Goal: Check status: Check status

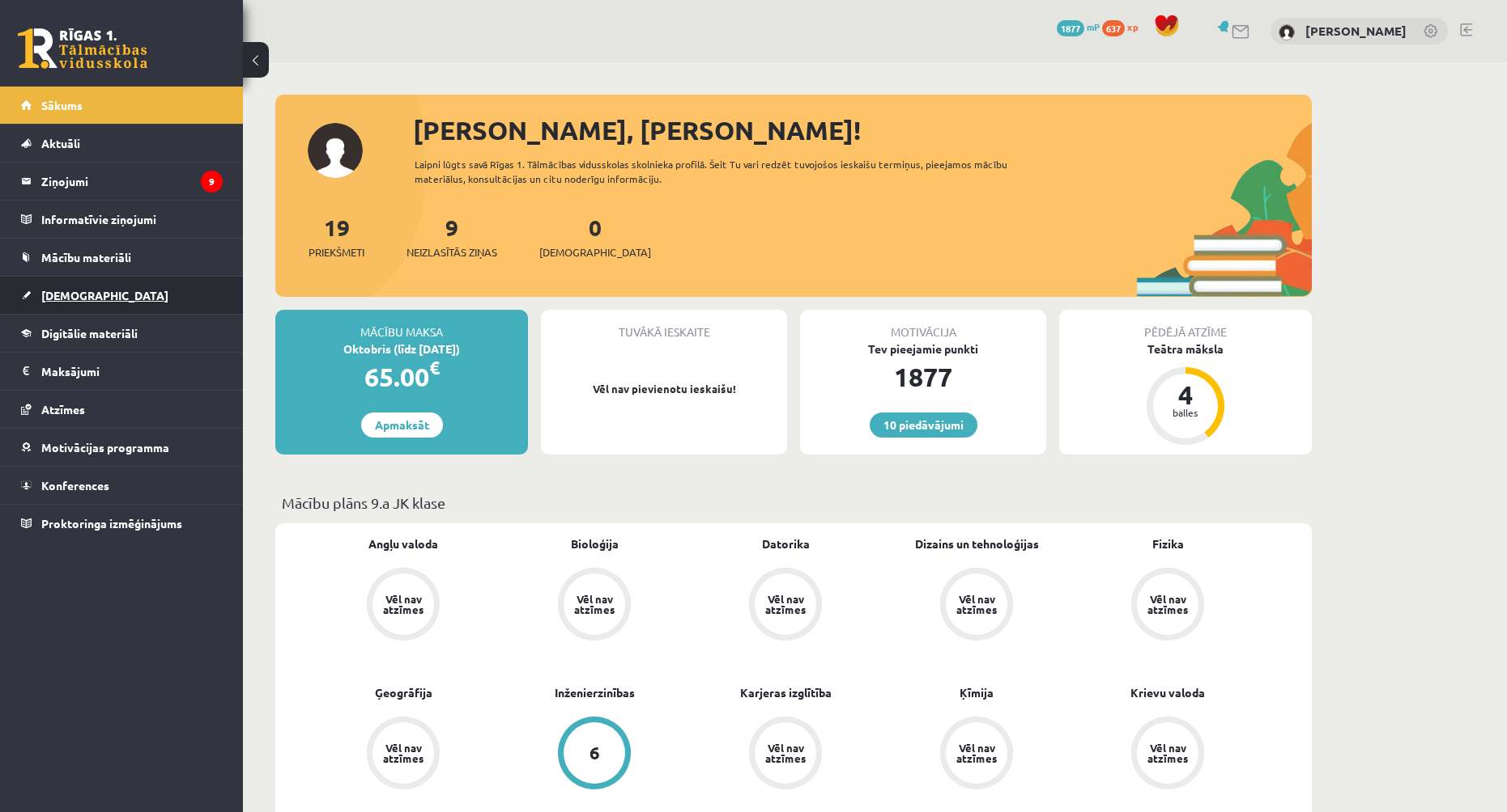
click at [157, 293] on link "[DEMOGRAPHIC_DATA]" at bounding box center [122, 294] width 201 height 37
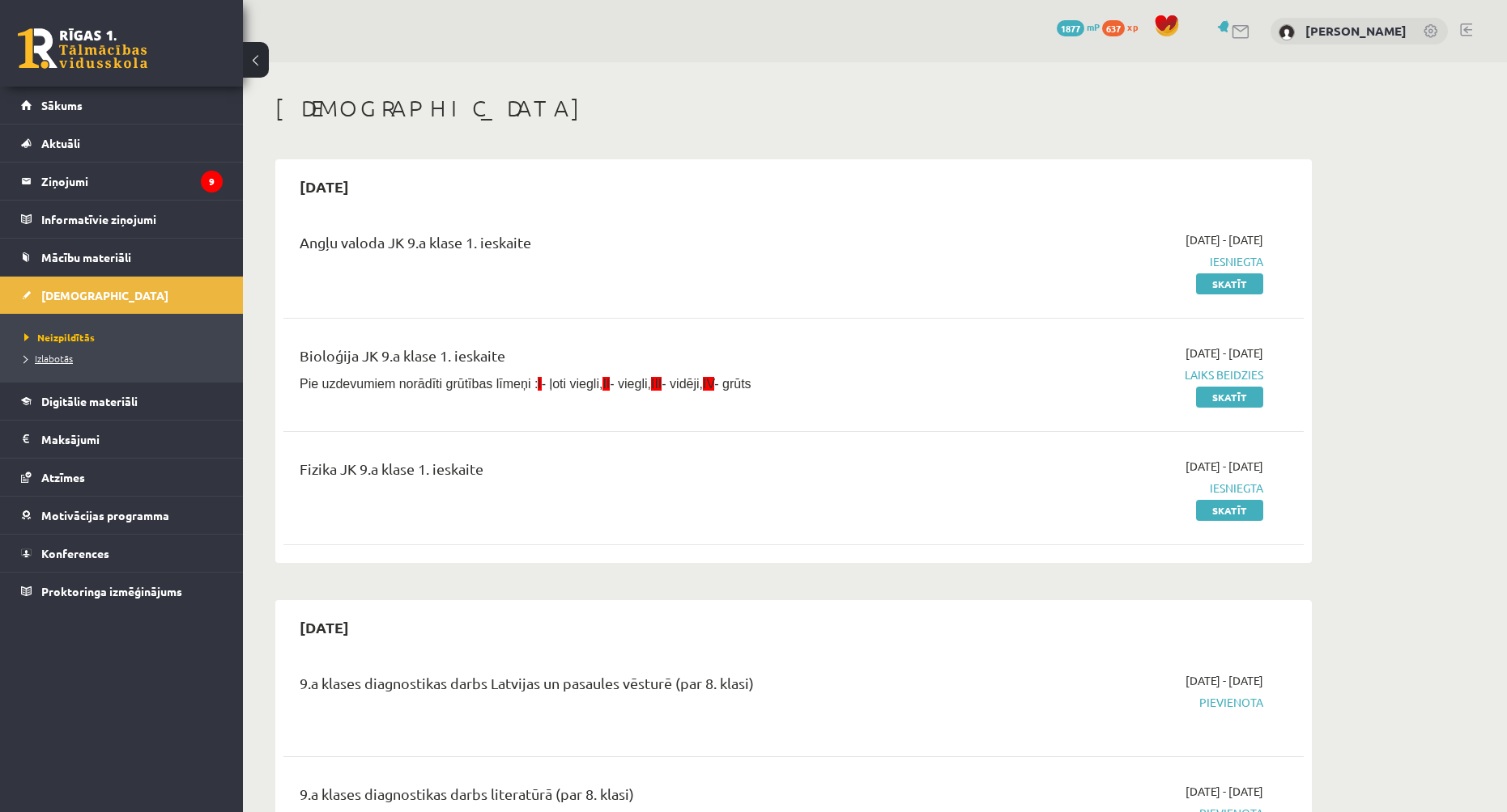
click at [63, 362] on span "Izlabotās" at bounding box center [48, 359] width 48 height 13
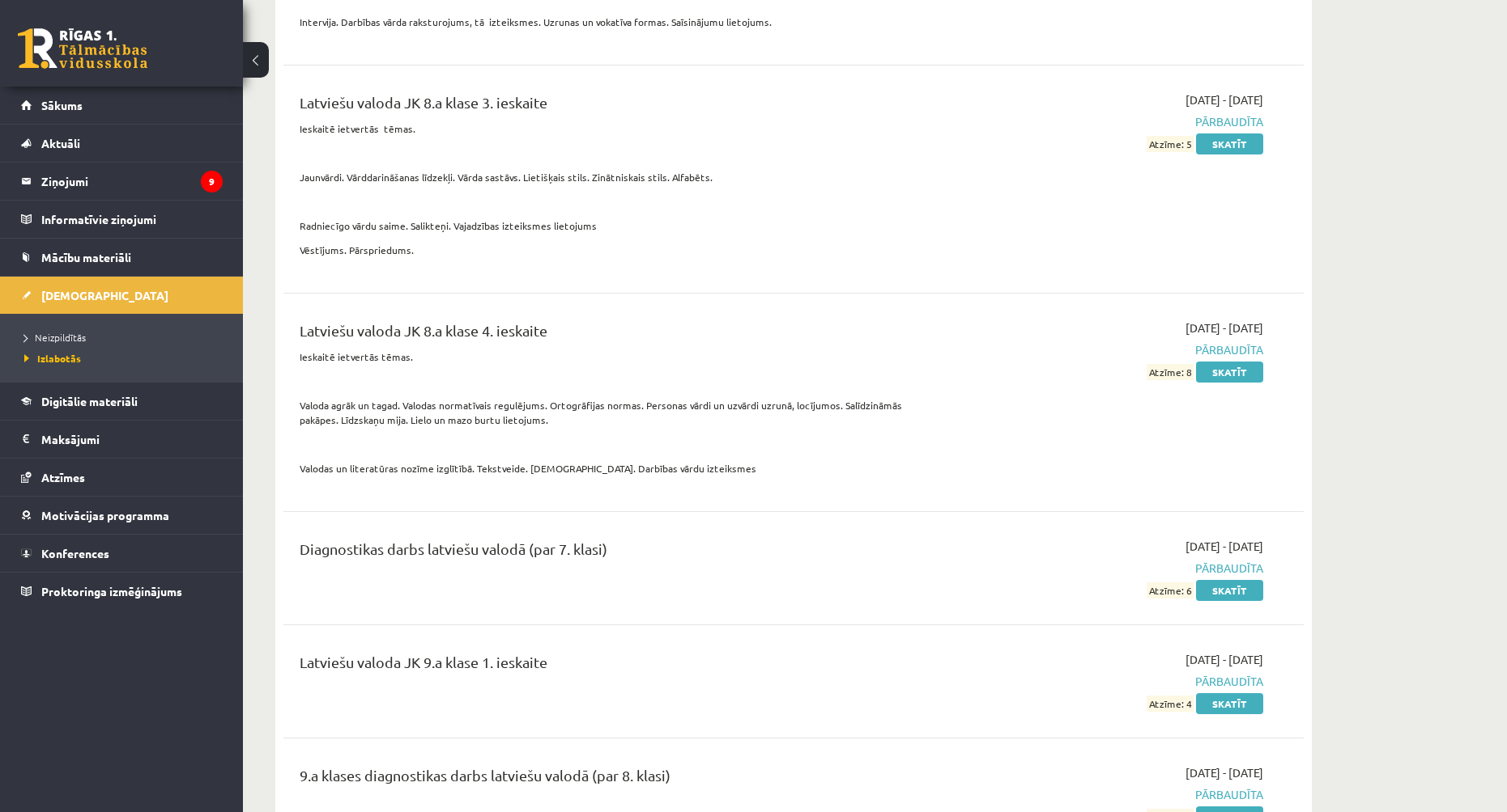
scroll to position [6959, 0]
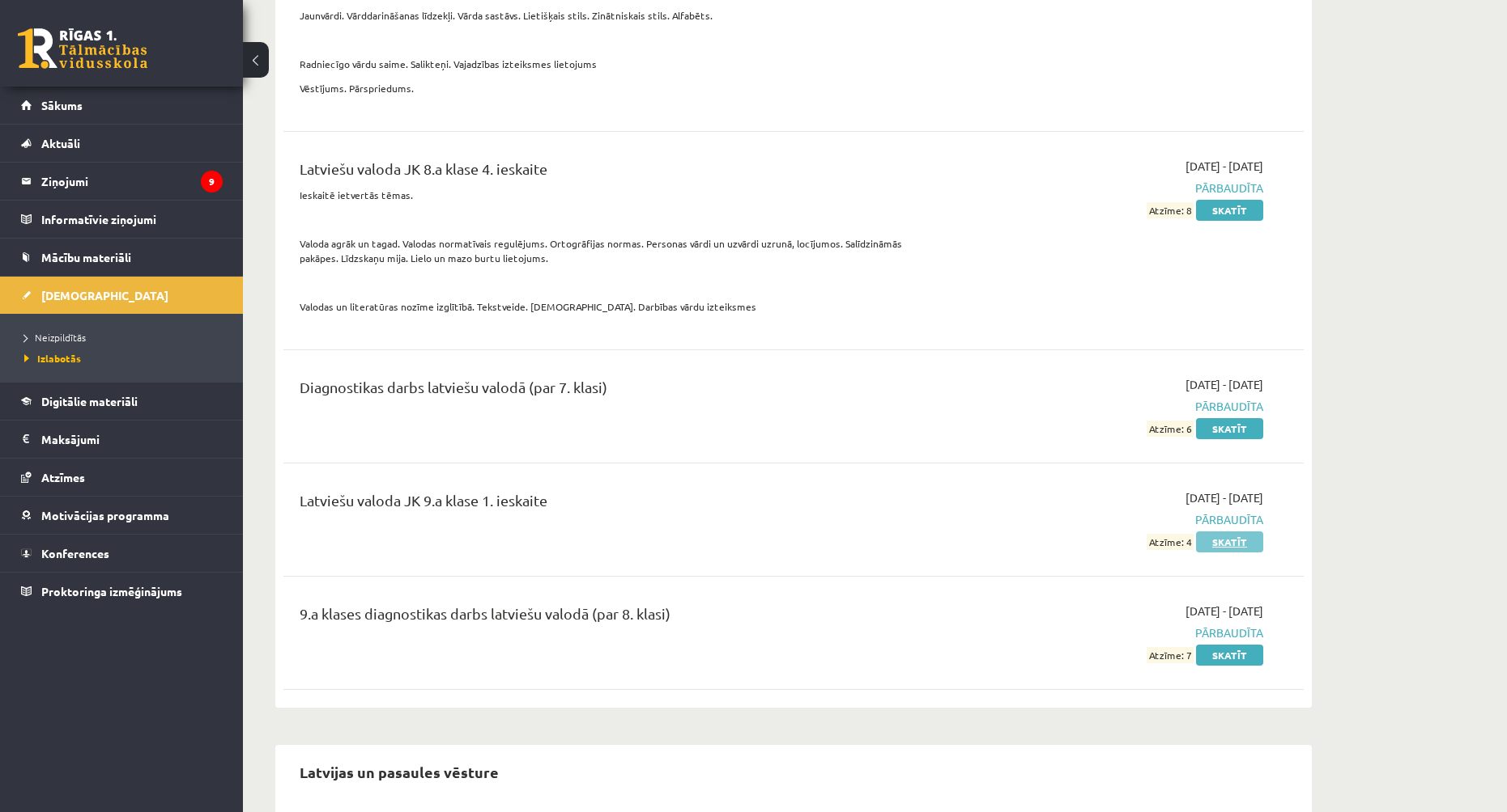
click at [1234, 537] on link "Skatīt" at bounding box center [1230, 542] width 67 height 21
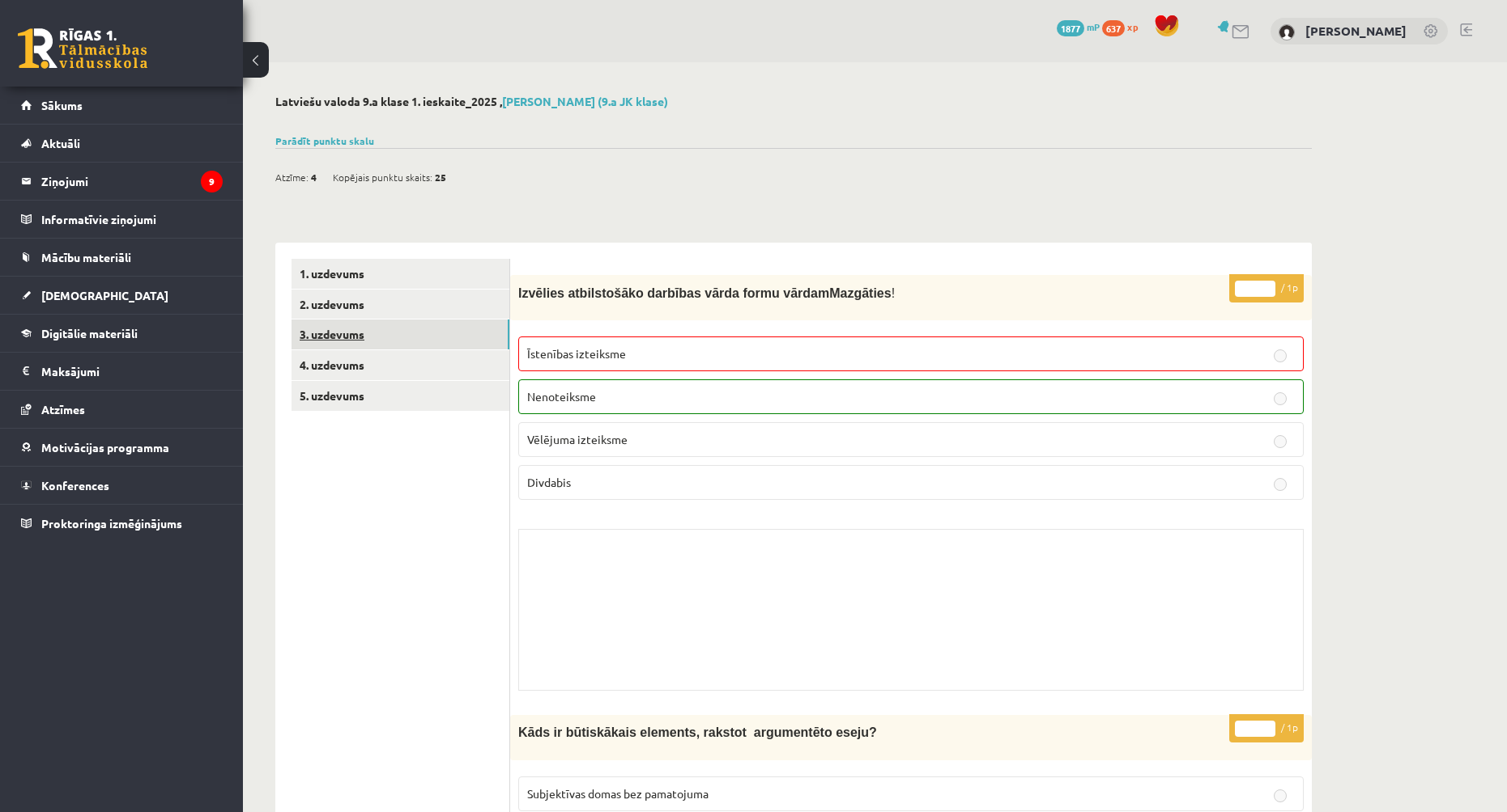
click at [447, 321] on link "3. uzdevums" at bounding box center [400, 335] width 218 height 30
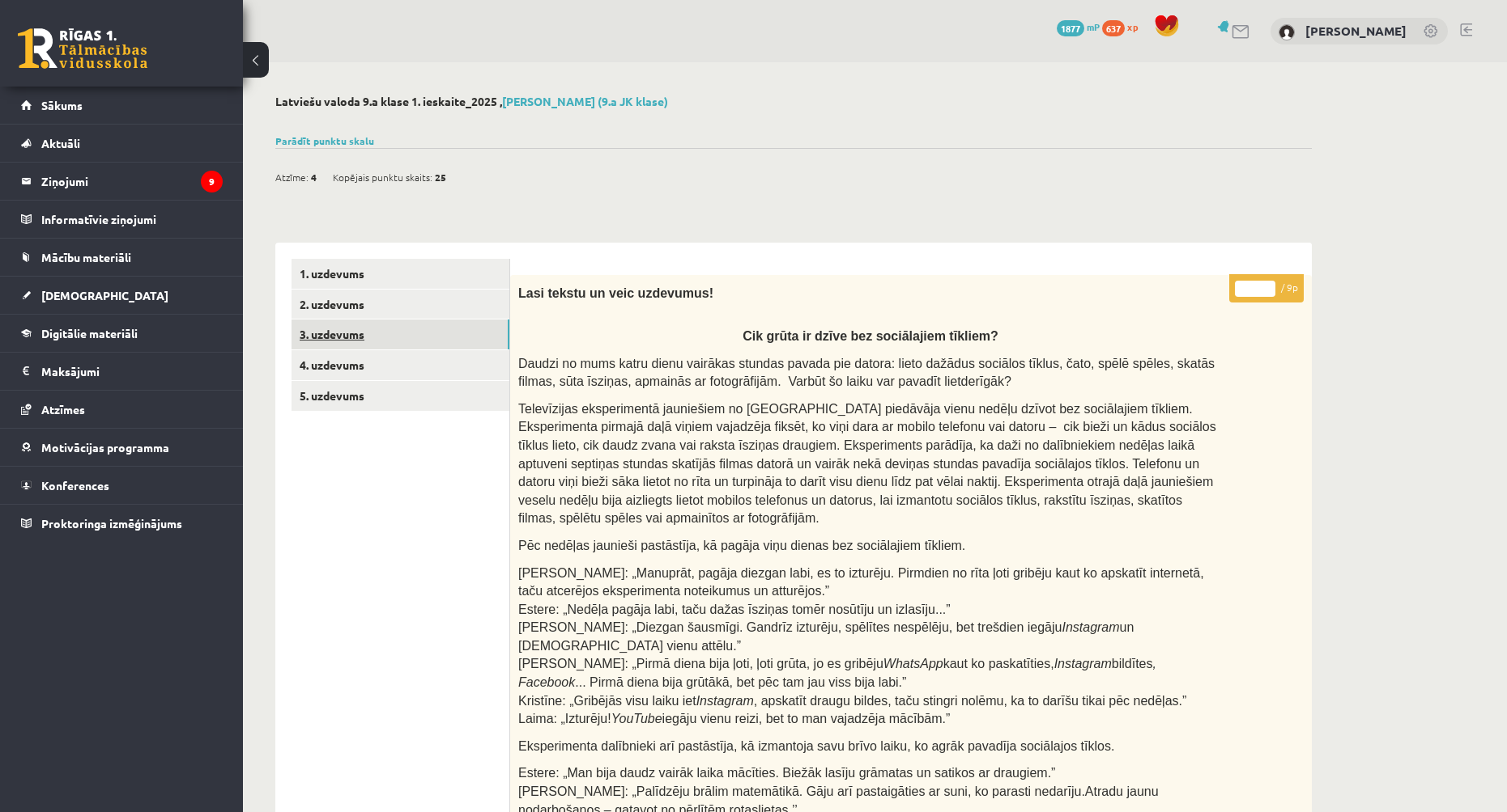
click at [431, 342] on link "3. uzdevums" at bounding box center [400, 335] width 218 height 30
click at [429, 366] on link "4. uzdevums" at bounding box center [400, 366] width 218 height 30
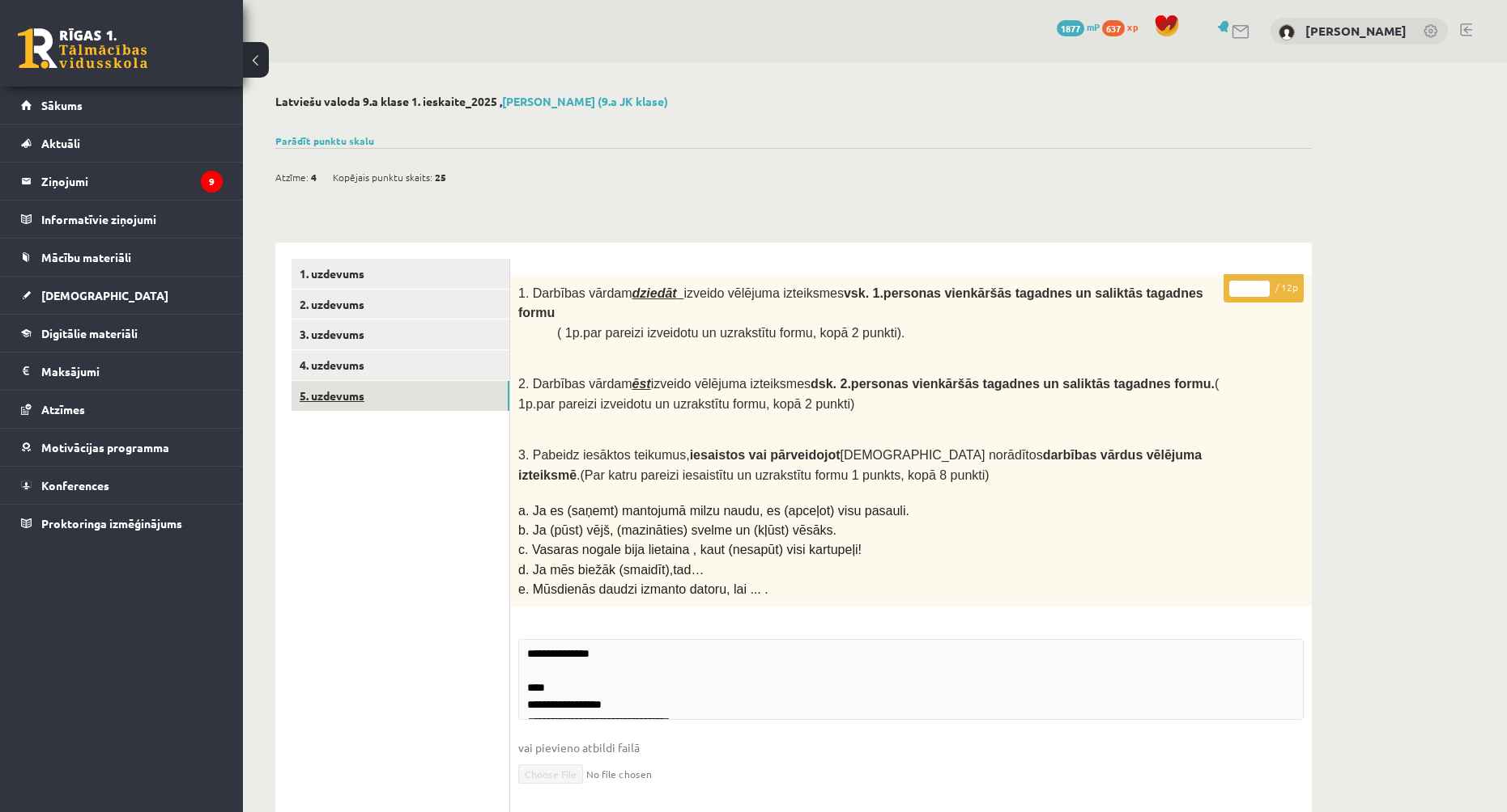
click at [430, 404] on link "5. uzdevums" at bounding box center [400, 396] width 218 height 30
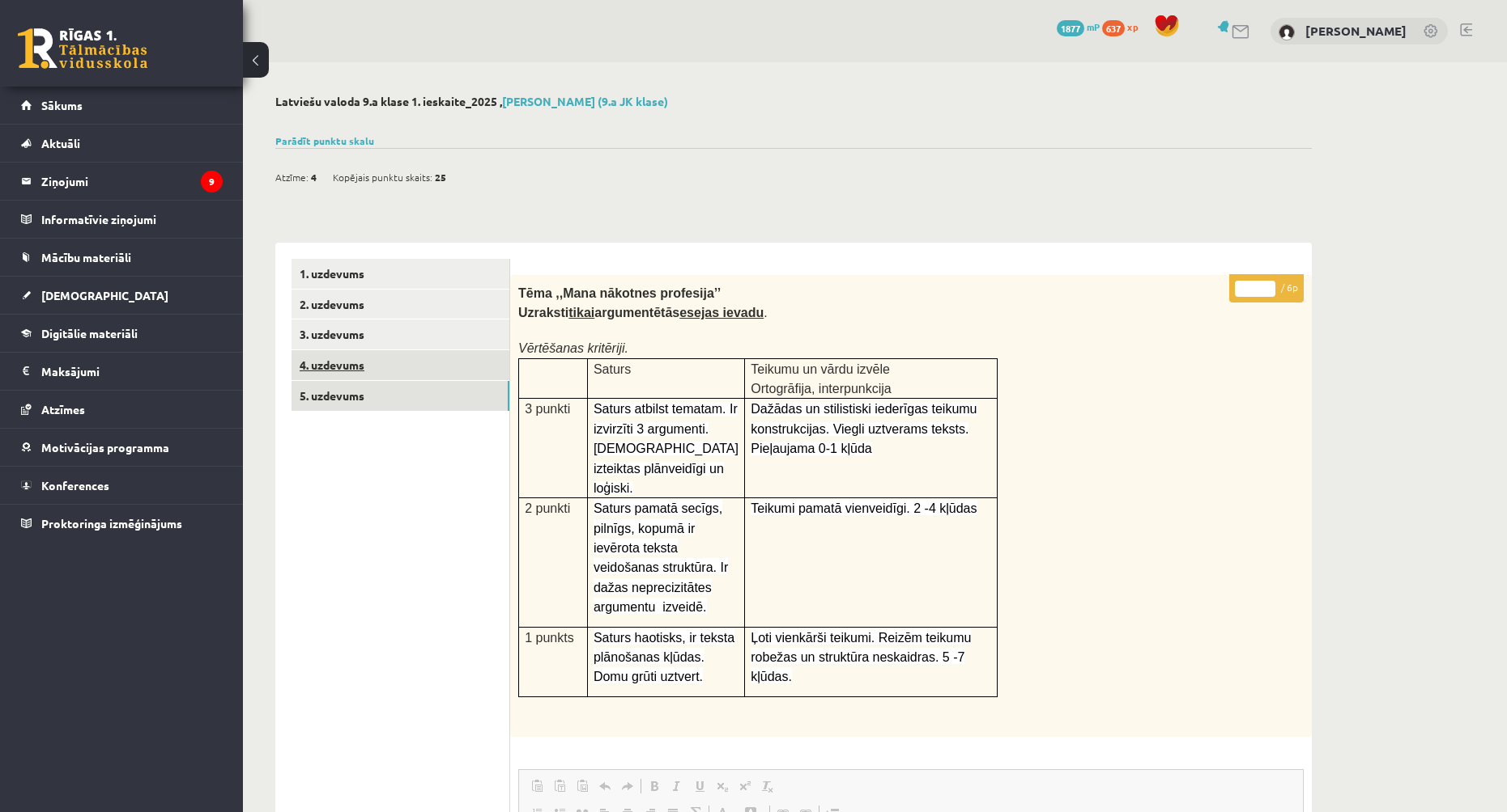
click at [408, 369] on link "4. uzdevums" at bounding box center [400, 366] width 218 height 30
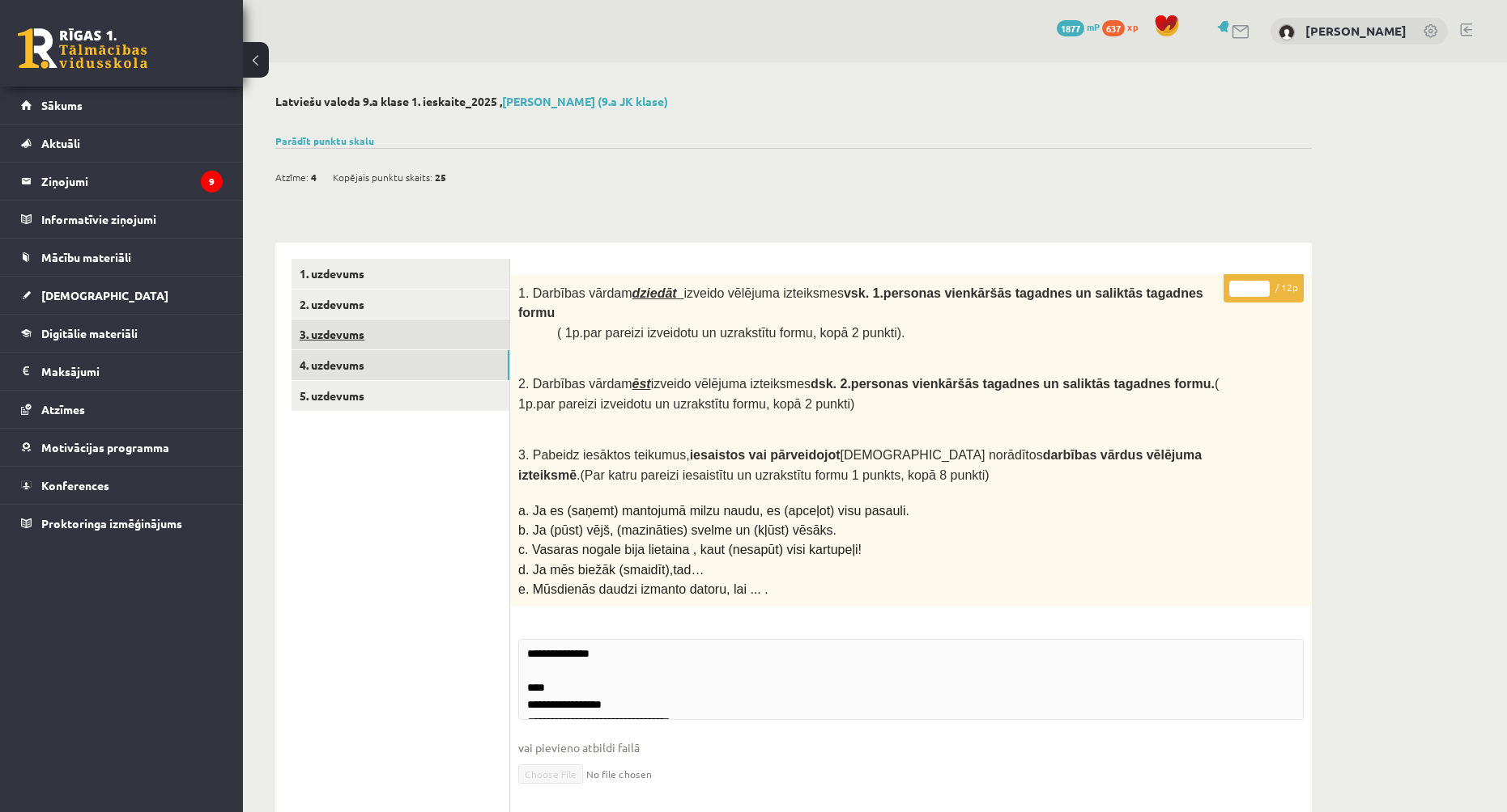
click at [413, 331] on link "3. uzdevums" at bounding box center [400, 335] width 218 height 30
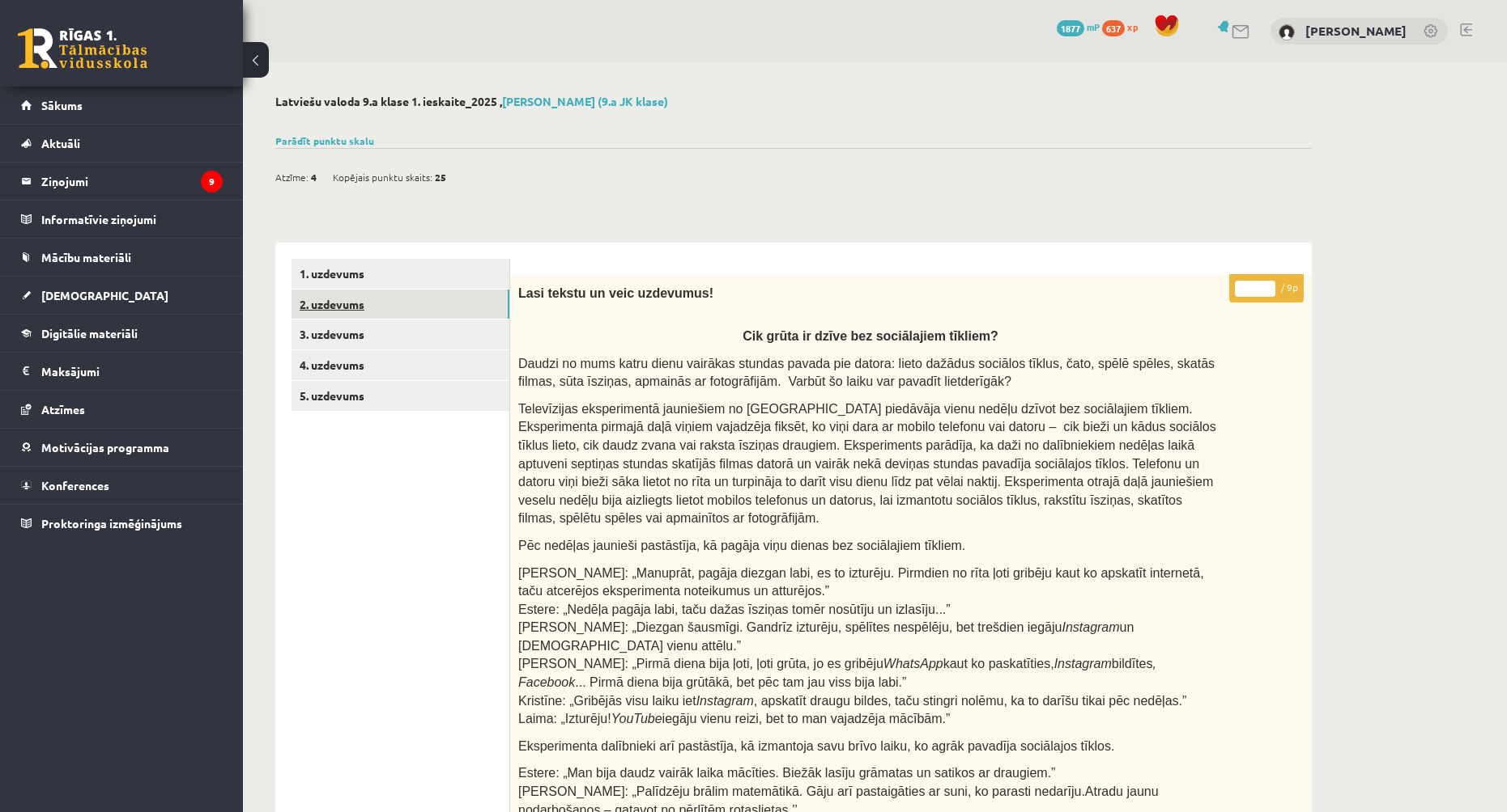
click at [424, 290] on link "2. uzdevums" at bounding box center [400, 305] width 218 height 30
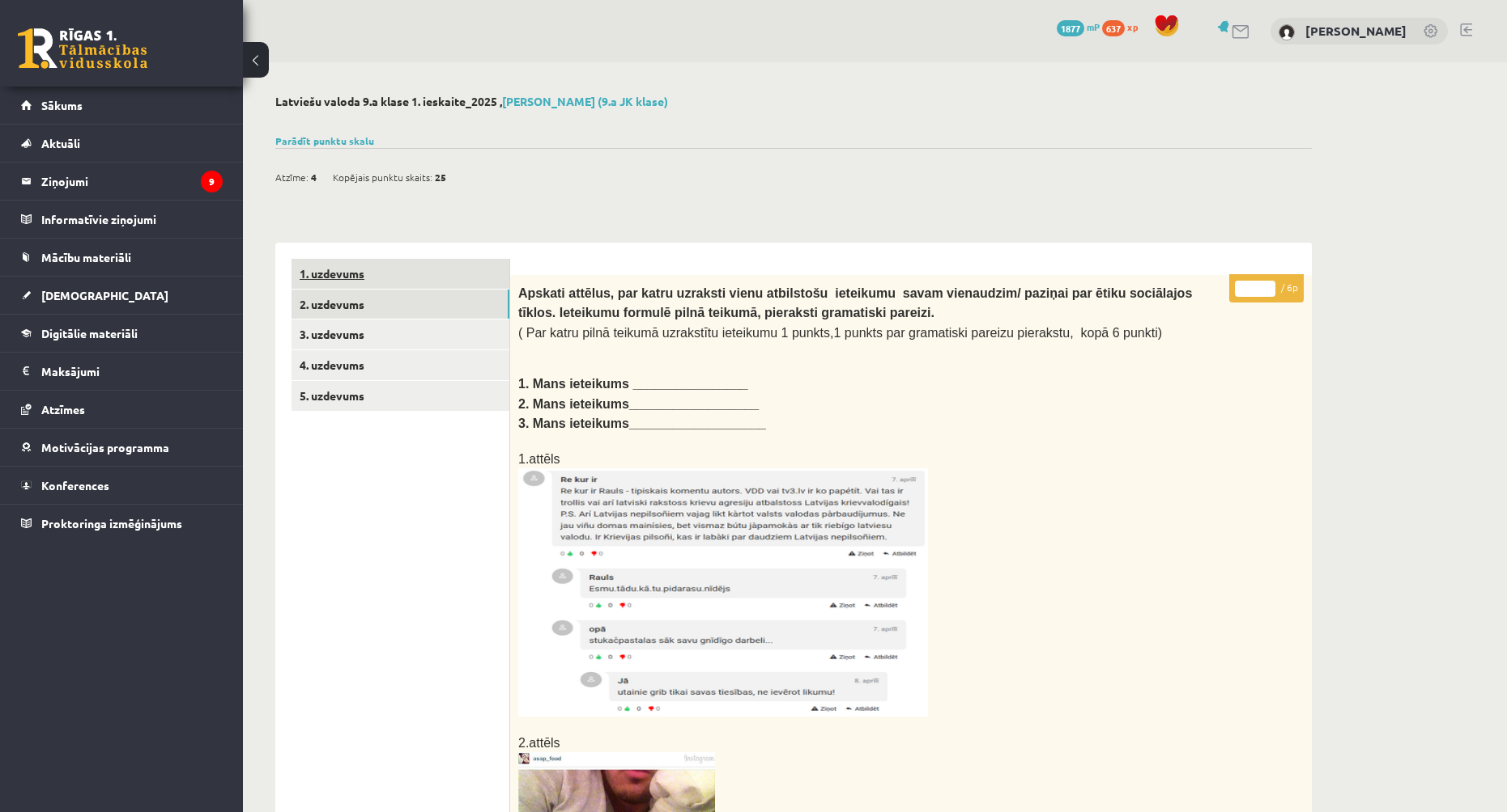
click at [424, 274] on link "1. uzdevums" at bounding box center [400, 274] width 218 height 30
